Goal: Task Accomplishment & Management: Use online tool/utility

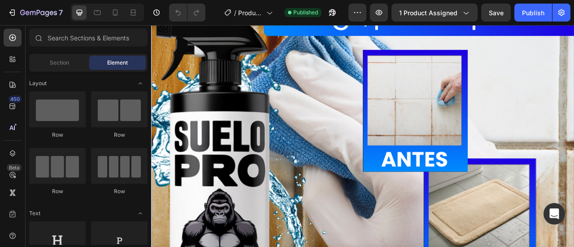
scroll to position [2377, 0]
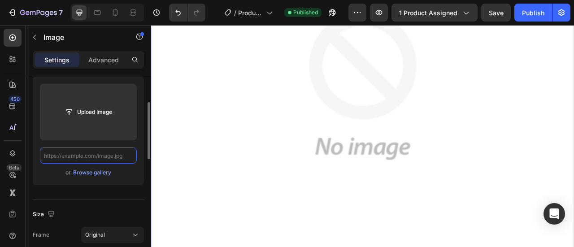
scroll to position [0, 0]
paste input "[URL][DOMAIN_NAME]"
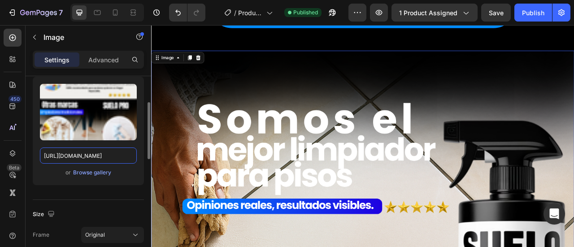
scroll to position [2018, 0]
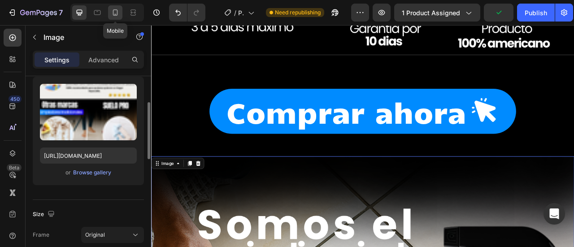
click at [121, 11] on div at bounding box center [115, 12] width 14 height 14
type input "[URL][DOMAIN_NAME]"
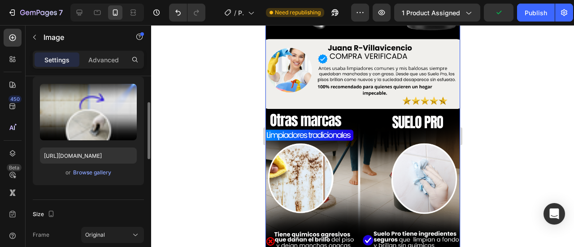
scroll to position [743, 0]
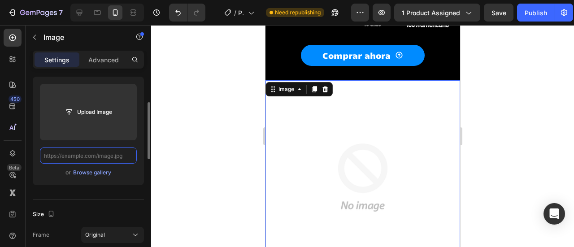
paste input "[URL][DOMAIN_NAME]"
type input "[URL][DOMAIN_NAME]"
paste input "[URL][DOMAIN_NAME]"
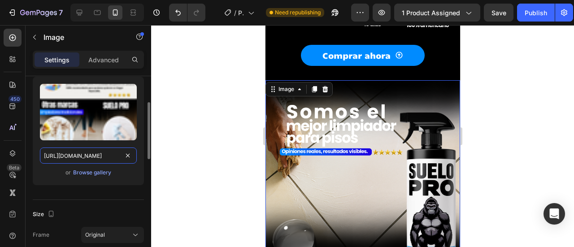
scroll to position [0, 354]
type input "[URL][DOMAIN_NAME]"
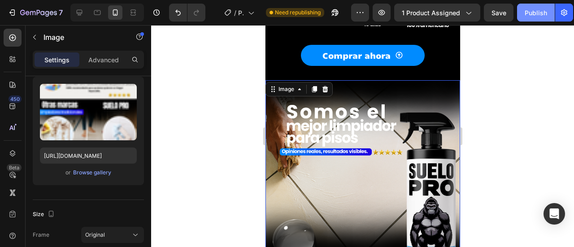
click at [533, 17] on button "Publish" at bounding box center [536, 13] width 38 height 18
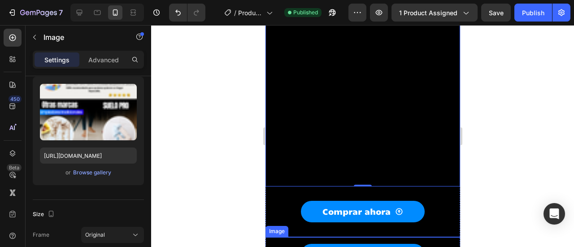
scroll to position [1371, 0]
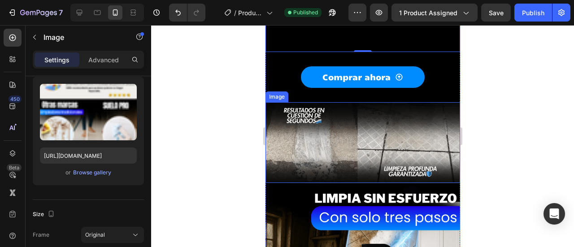
click at [326, 103] on img at bounding box center [362, 142] width 195 height 81
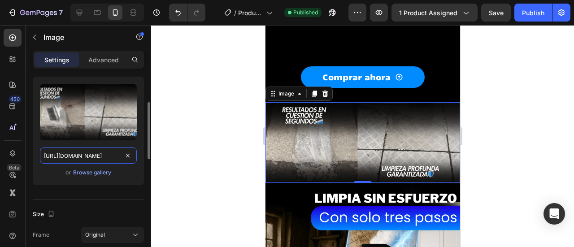
click at [105, 156] on input "[URL][DOMAIN_NAME]" at bounding box center [88, 156] width 97 height 16
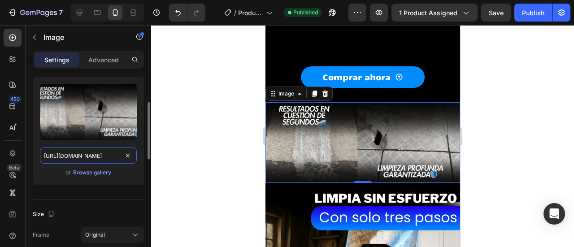
click at [105, 156] on input "[URL][DOMAIN_NAME]" at bounding box center [88, 156] width 97 height 16
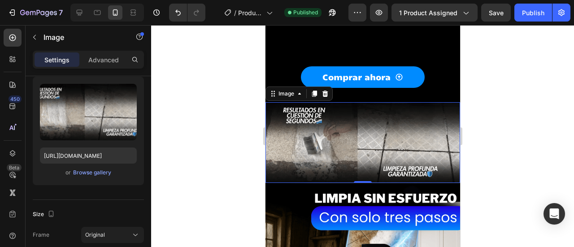
click at [79, 20] on div at bounding box center [107, 13] width 74 height 18
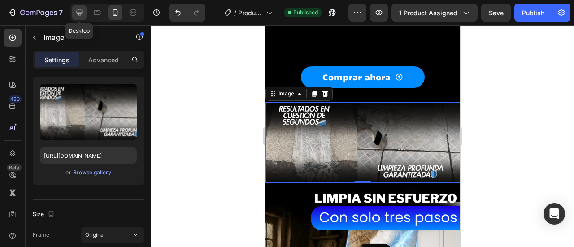
click at [79, 18] on div at bounding box center [79, 12] width 14 height 14
type input "[URL][DOMAIN_NAME]"
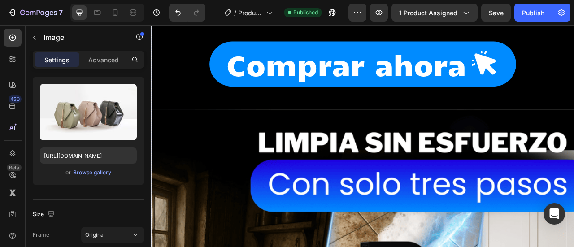
scroll to position [4170, 0]
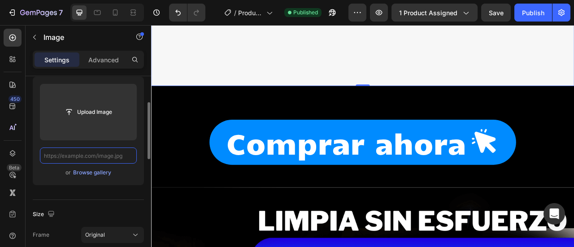
scroll to position [0, 0]
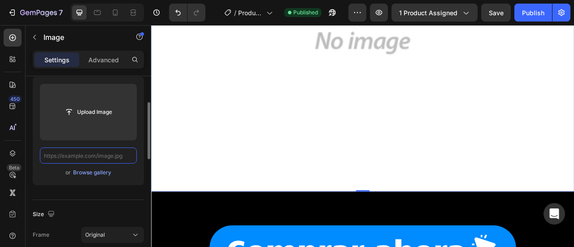
paste input "[URL][DOMAIN_NAME]"
type input "[URL][DOMAIN_NAME]"
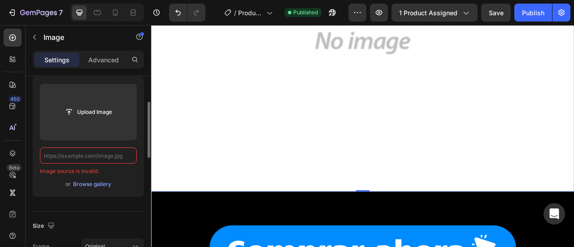
paste input "[URL][DOMAIN_NAME]"
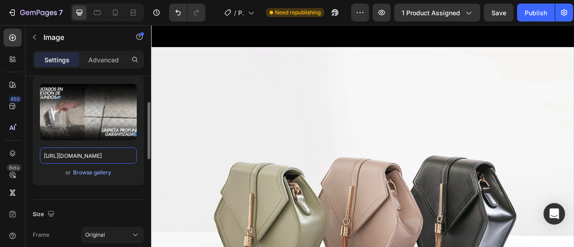
scroll to position [5561, 0]
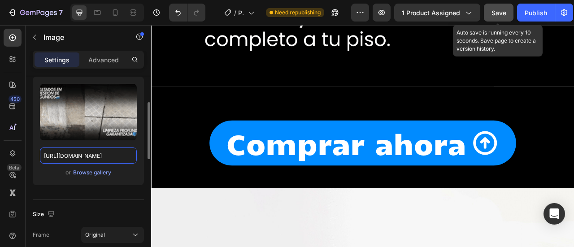
type input "[URL][DOMAIN_NAME]"
click at [499, 9] on span "Save" at bounding box center [499, 13] width 15 height 8
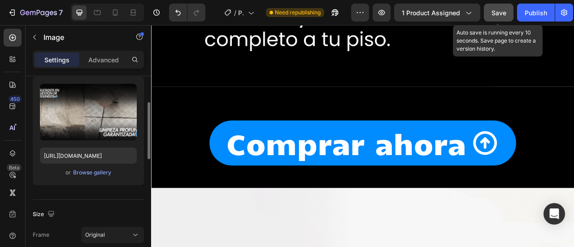
scroll to position [0, 0]
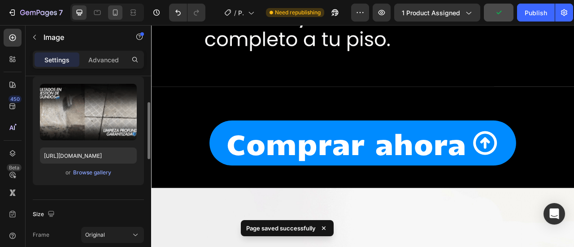
click at [108, 12] on div at bounding box center [107, 13] width 74 height 18
click at [108, 12] on div at bounding box center [115, 12] width 14 height 14
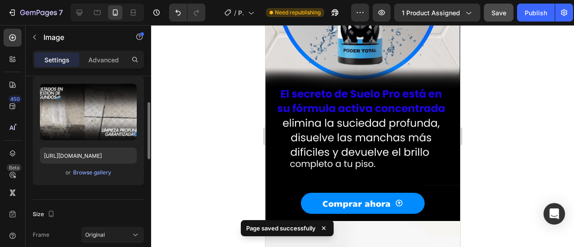
scroll to position [1999, 0]
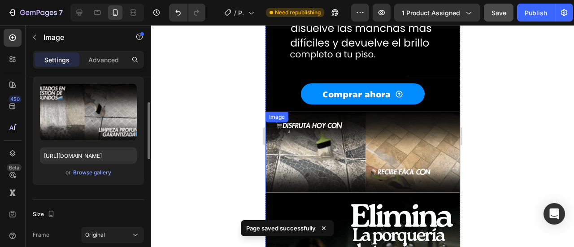
click at [345, 112] on img at bounding box center [362, 152] width 195 height 81
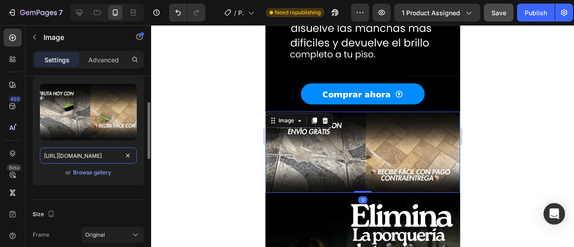
click at [108, 154] on input "[URL][DOMAIN_NAME]" at bounding box center [88, 156] width 97 height 16
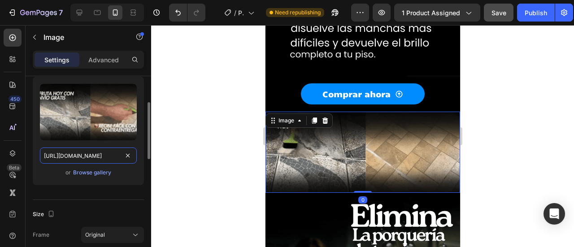
click at [108, 154] on input "[URL][DOMAIN_NAME]" at bounding box center [88, 156] width 97 height 16
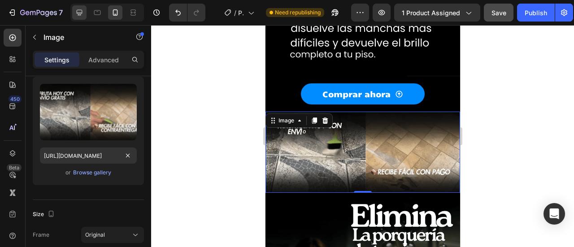
click at [80, 17] on div at bounding box center [79, 12] width 14 height 14
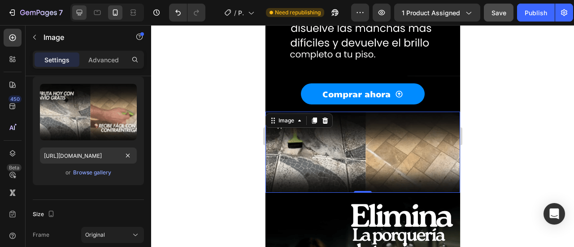
type input "[URL][DOMAIN_NAME]"
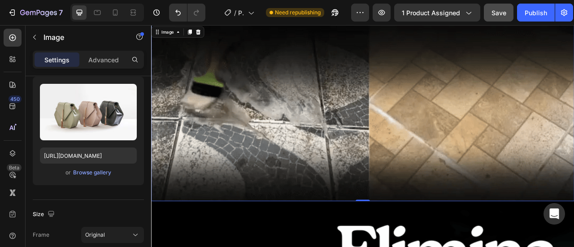
scroll to position [5804, 0]
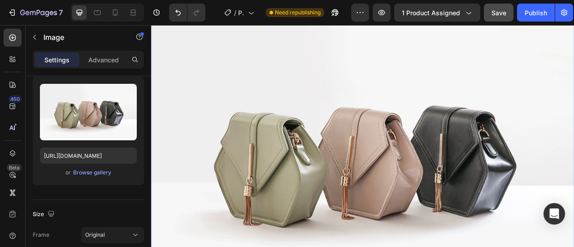
click at [308, 136] on img at bounding box center [420, 191] width 538 height 404
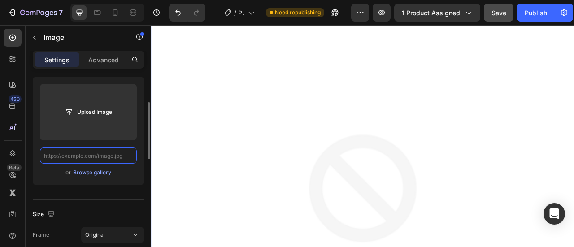
paste input "[URL][DOMAIN_NAME]"
type input "[URL][DOMAIN_NAME]"
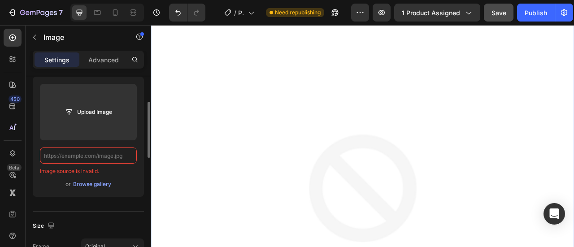
scroll to position [0, 0]
paste input "[URL][DOMAIN_NAME]"
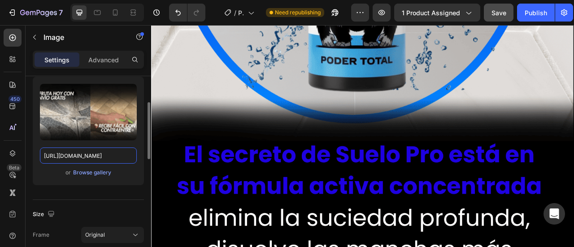
scroll to position [5131, 0]
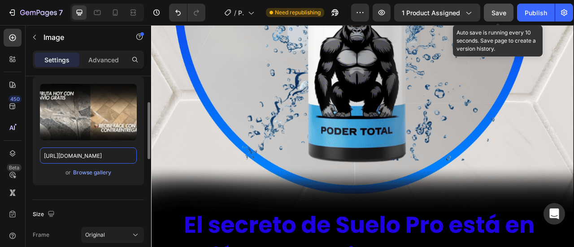
type input "[URL][DOMAIN_NAME]"
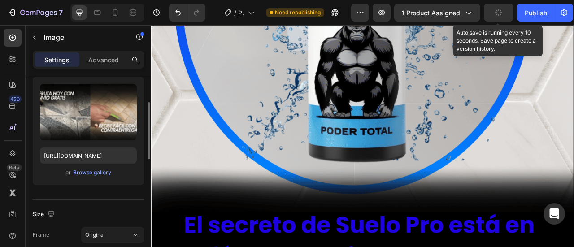
click at [501, 9] on icon "button" at bounding box center [498, 12] width 9 height 9
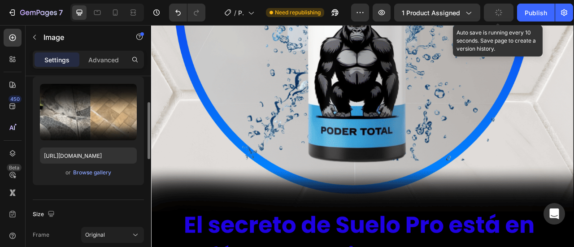
scroll to position [0, 0]
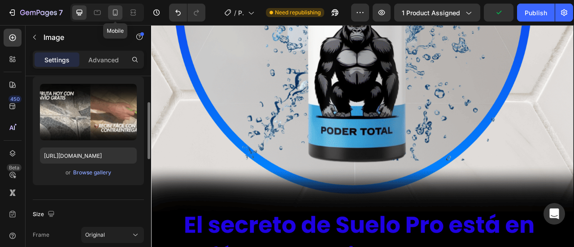
click at [121, 16] on div at bounding box center [115, 12] width 14 height 14
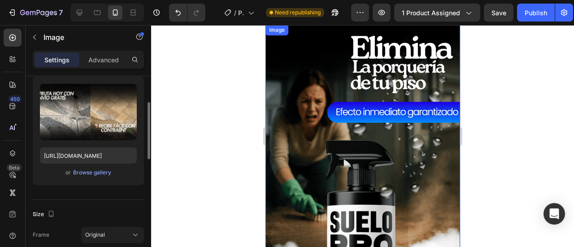
scroll to position [2257, 0]
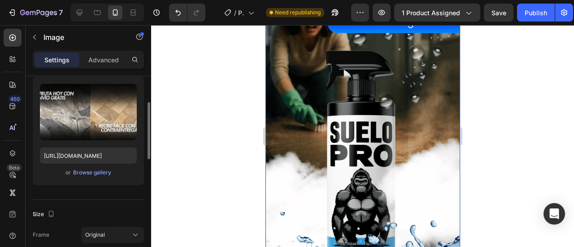
click at [331, 111] on img at bounding box center [362, 137] width 195 height 405
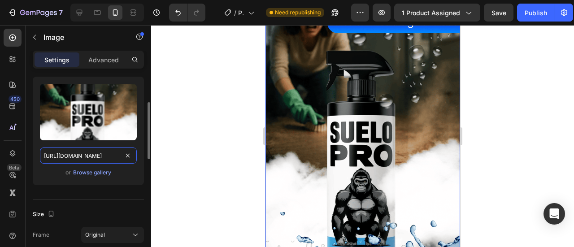
click at [96, 157] on input "[URL][DOMAIN_NAME]" at bounding box center [88, 156] width 97 height 16
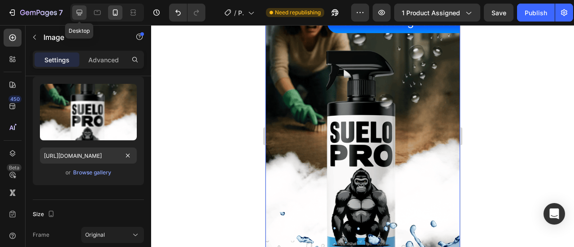
click at [78, 12] on icon at bounding box center [80, 13] width 6 height 6
type input "[URL][DOMAIN_NAME]"
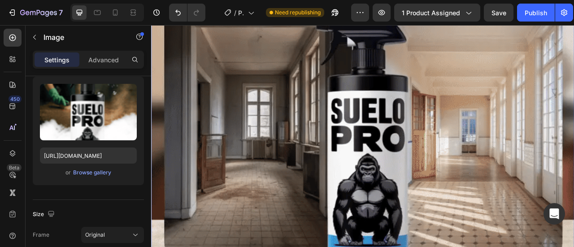
scroll to position [6339, 0]
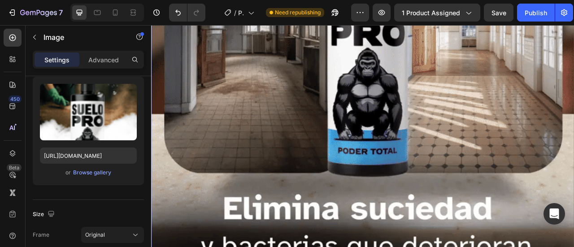
click at [288, 149] on img at bounding box center [420, 101] width 538 height 847
click at [297, 111] on img at bounding box center [420, 101] width 538 height 847
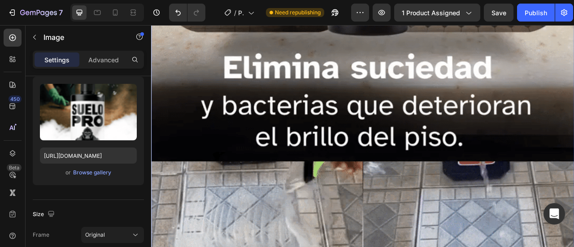
scroll to position [6698, 0]
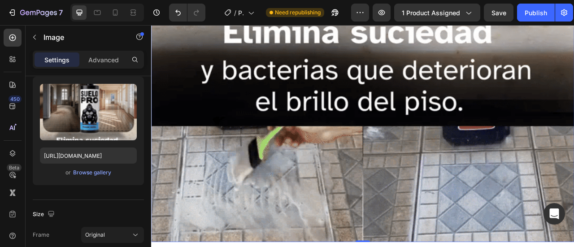
scroll to position [6473, 0]
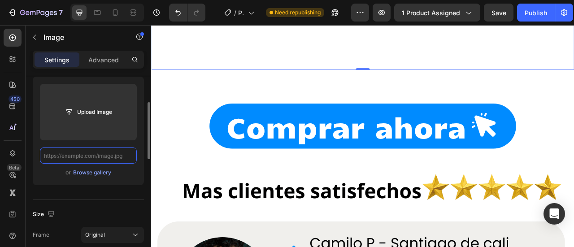
paste input "[URL][DOMAIN_NAME]"
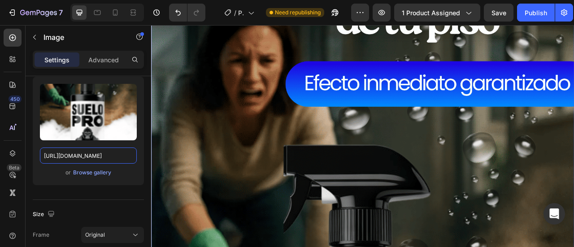
scroll to position [6294, 0]
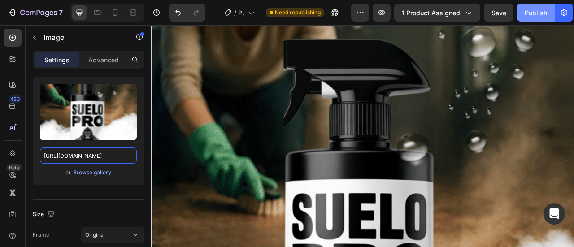
type input "[URL][DOMAIN_NAME]"
click at [536, 20] on button "Publish" at bounding box center [536, 13] width 38 height 18
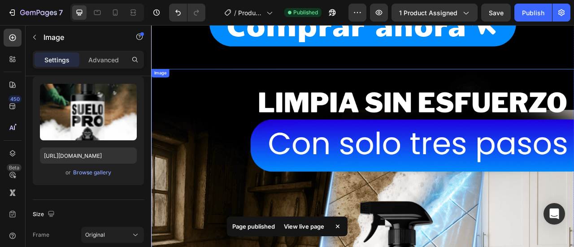
scroll to position [3962, 0]
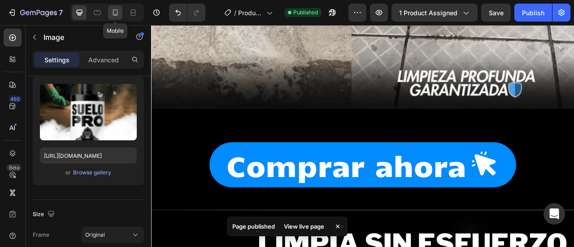
click at [112, 17] on icon at bounding box center [115, 12] width 9 height 9
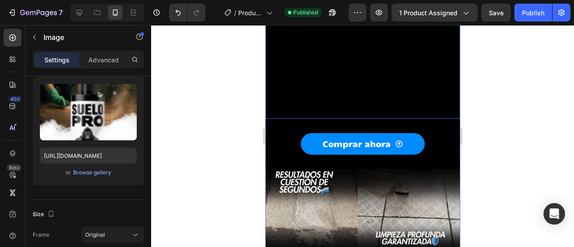
scroll to position [1394, 0]
